Goal: Task Accomplishment & Management: Use online tool/utility

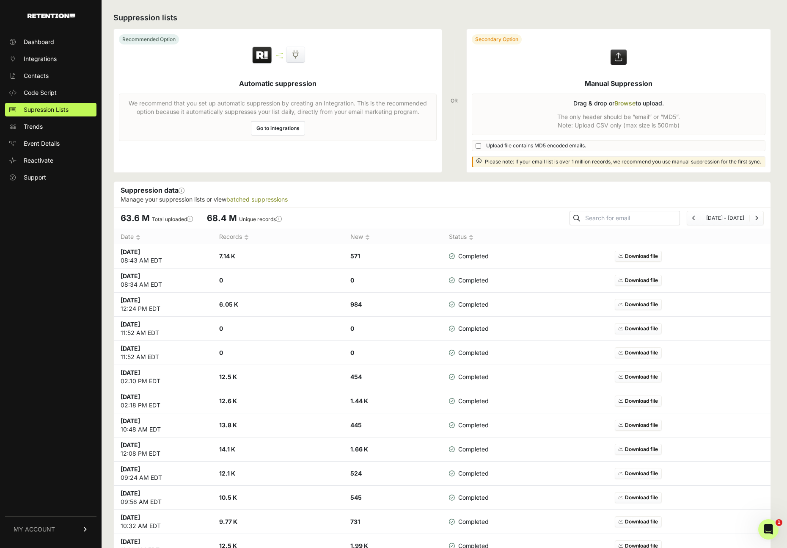
click at [478, 146] on input "Upload file contains MD5 encoded emails." at bounding box center [479, 146] width 6 height 6
checkbox input "true"
click at [615, 105] on label at bounding box center [619, 100] width 304 height 143
click at [0, 0] on input "file" at bounding box center [0, 0] width 0 height 0
click at [50, 365] on div "Dashboard Integrations Contacts Code Script Supression Lists Trends Event Detai…" at bounding box center [51, 287] width 102 height 520
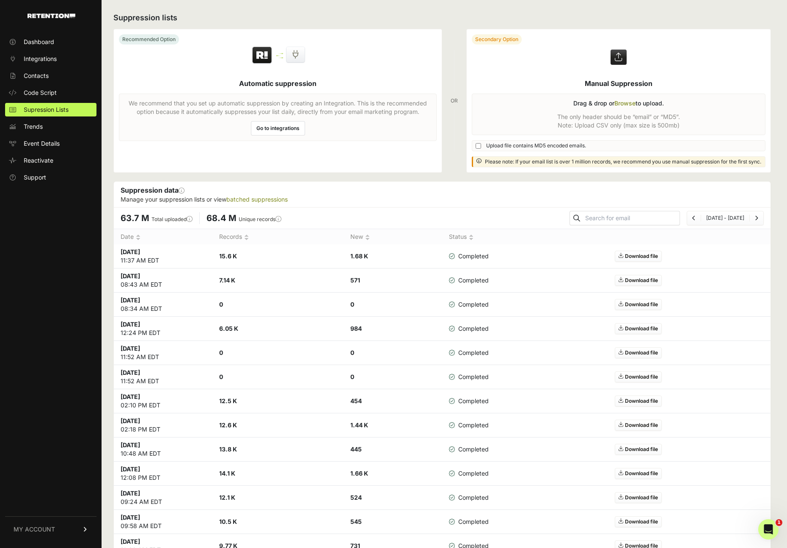
click at [420, 181] on div "Suppression lists Recommended Option Automatic suppression We recommend that yo…" at bounding box center [443, 385] width 682 height 771
click at [509, 19] on h2 "Suppression lists" at bounding box center [442, 18] width 658 height 12
click at [455, 166] on div "OR" at bounding box center [454, 101] width 7 height 144
click at [478, 143] on input "Upload file contains MD5 encoded emails." at bounding box center [479, 146] width 6 height 6
checkbox input "true"
